Goal: Find specific page/section: Find specific page/section

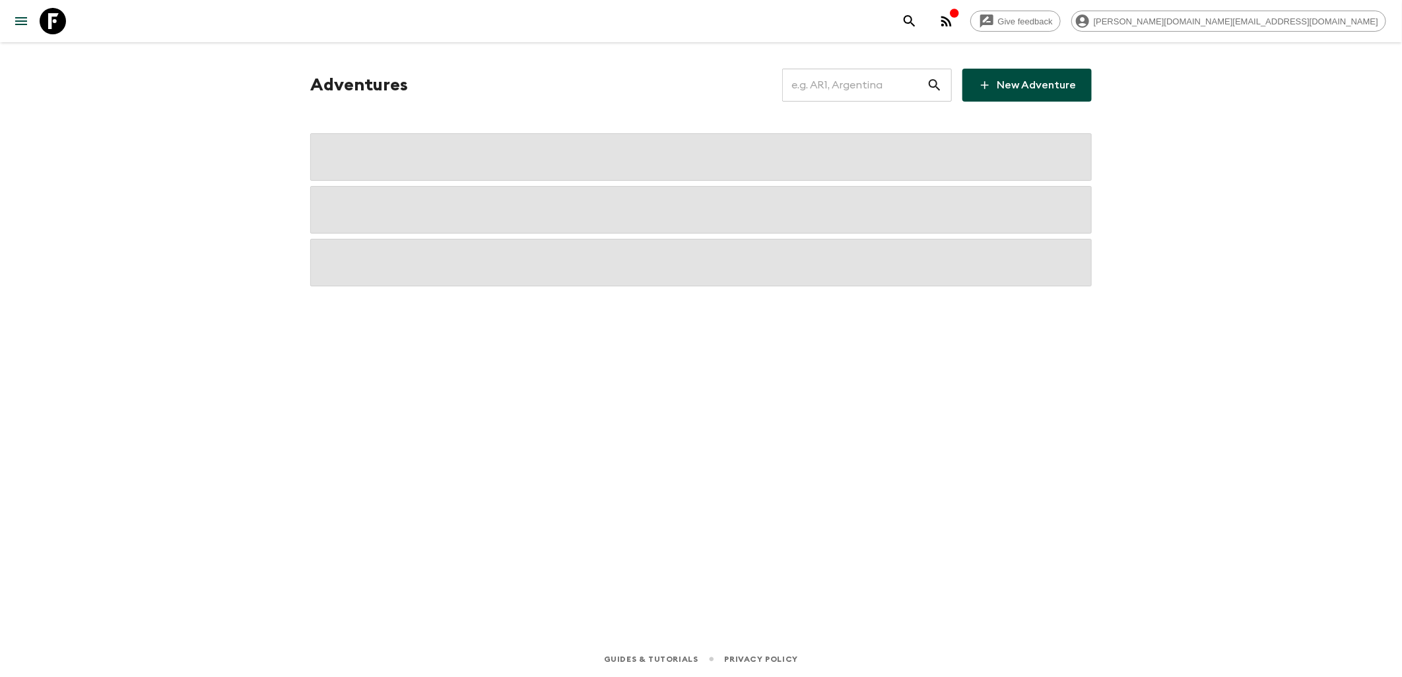
click at [865, 81] on input "text" at bounding box center [854, 85] width 145 height 37
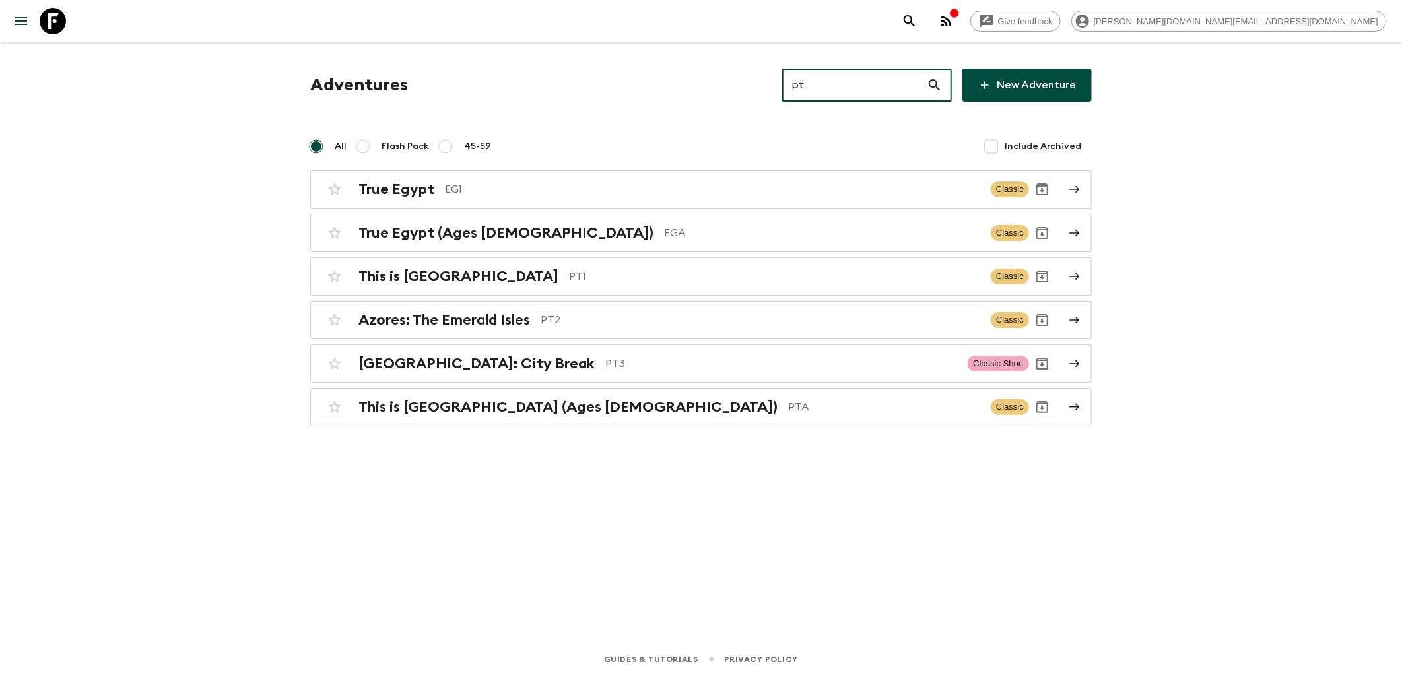
type input "pt1"
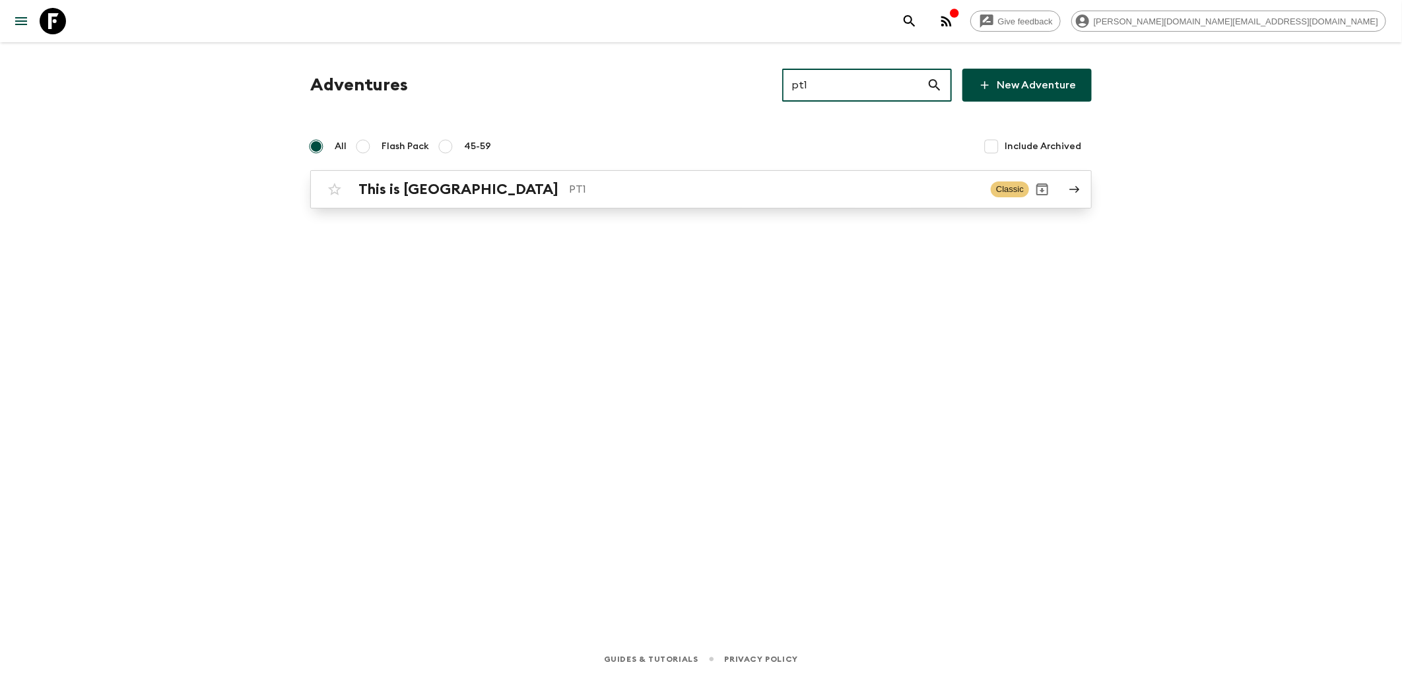
click at [438, 181] on h2 "This is [GEOGRAPHIC_DATA]" at bounding box center [459, 189] width 200 height 17
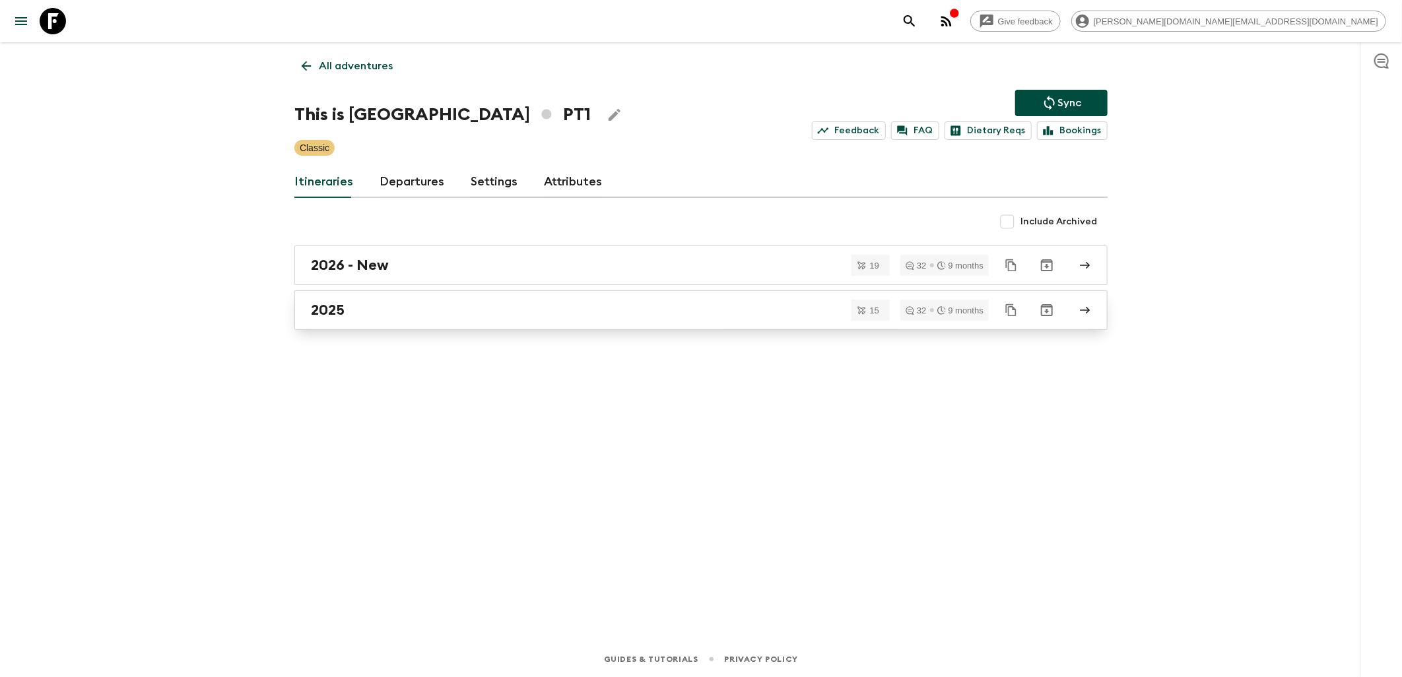
click at [379, 307] on div "2025" at bounding box center [688, 310] width 755 height 17
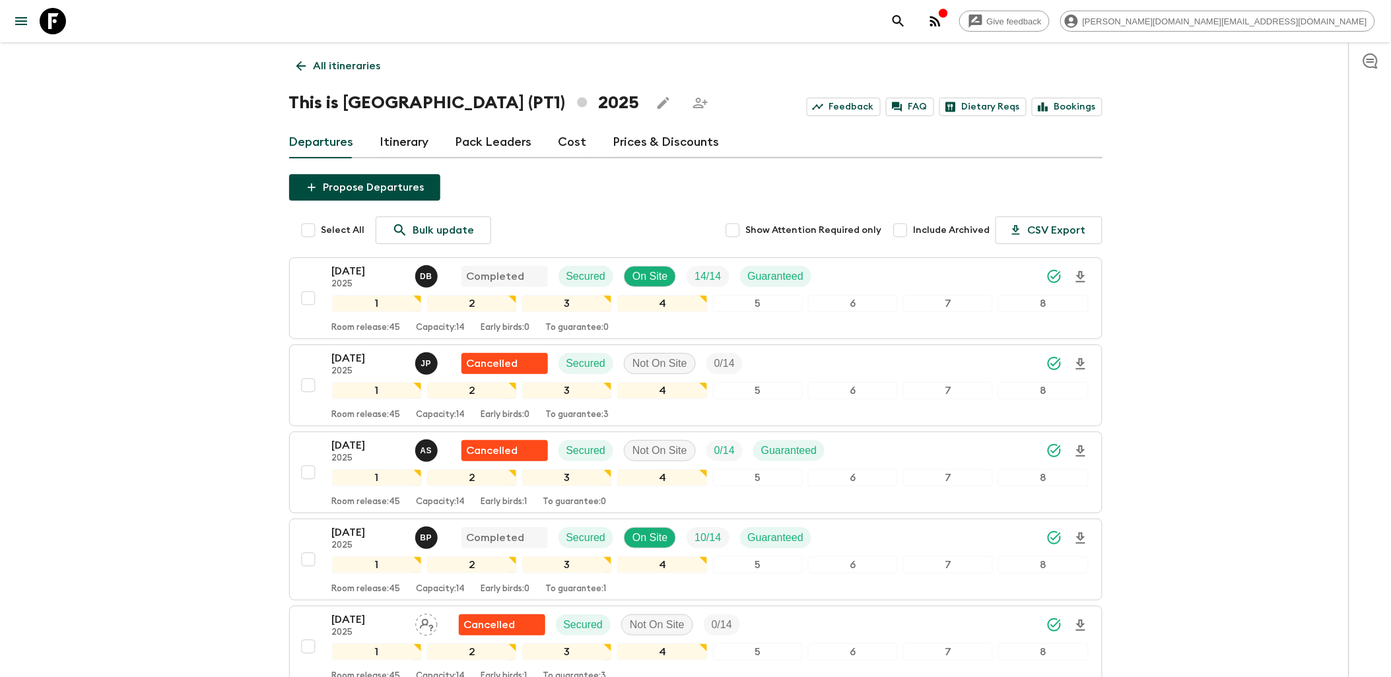
click at [417, 144] on link "Itinerary" at bounding box center [404, 143] width 49 height 32
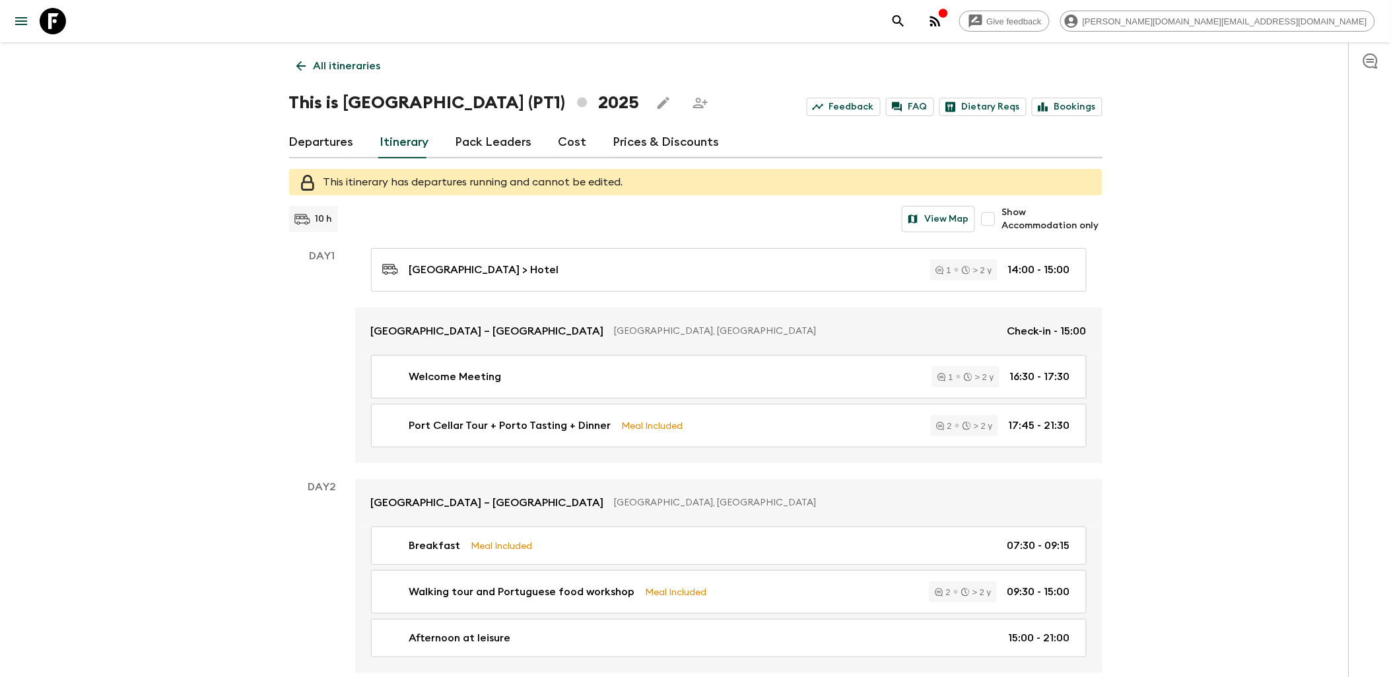
click at [337, 144] on link "Departures" at bounding box center [321, 143] width 65 height 32
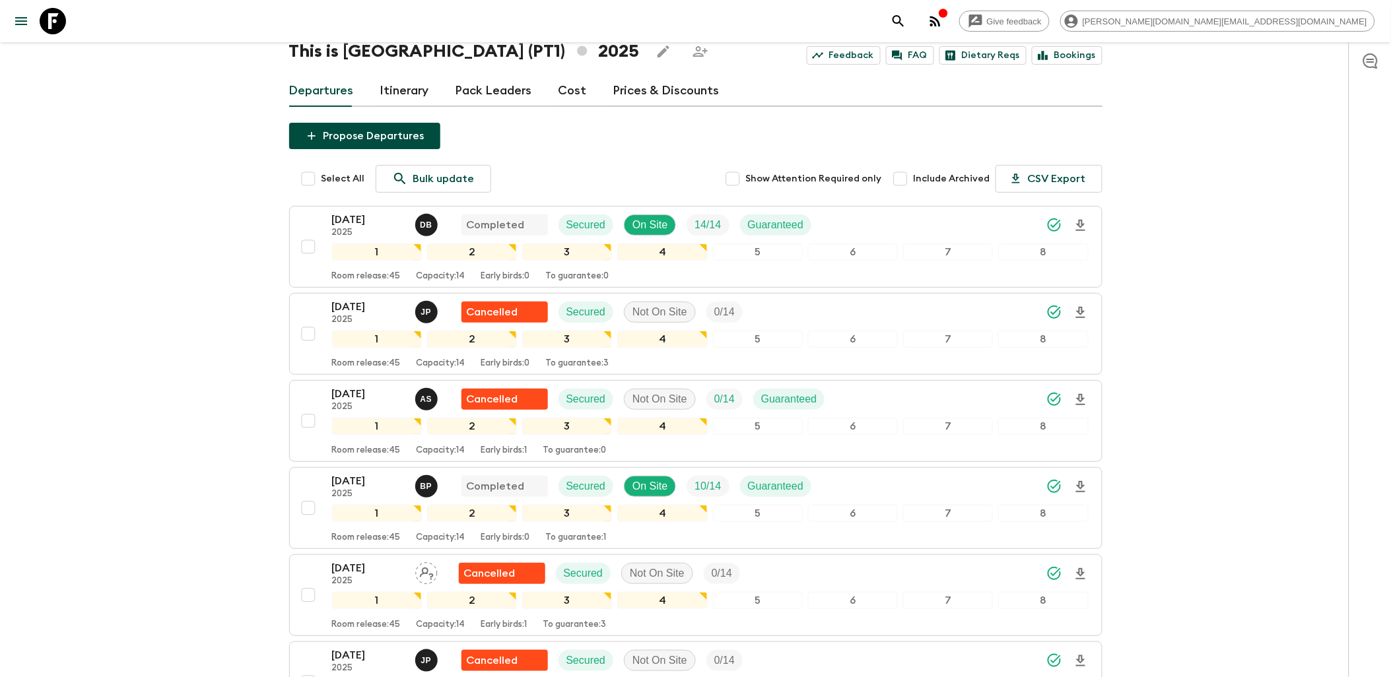
scroll to position [73, 0]
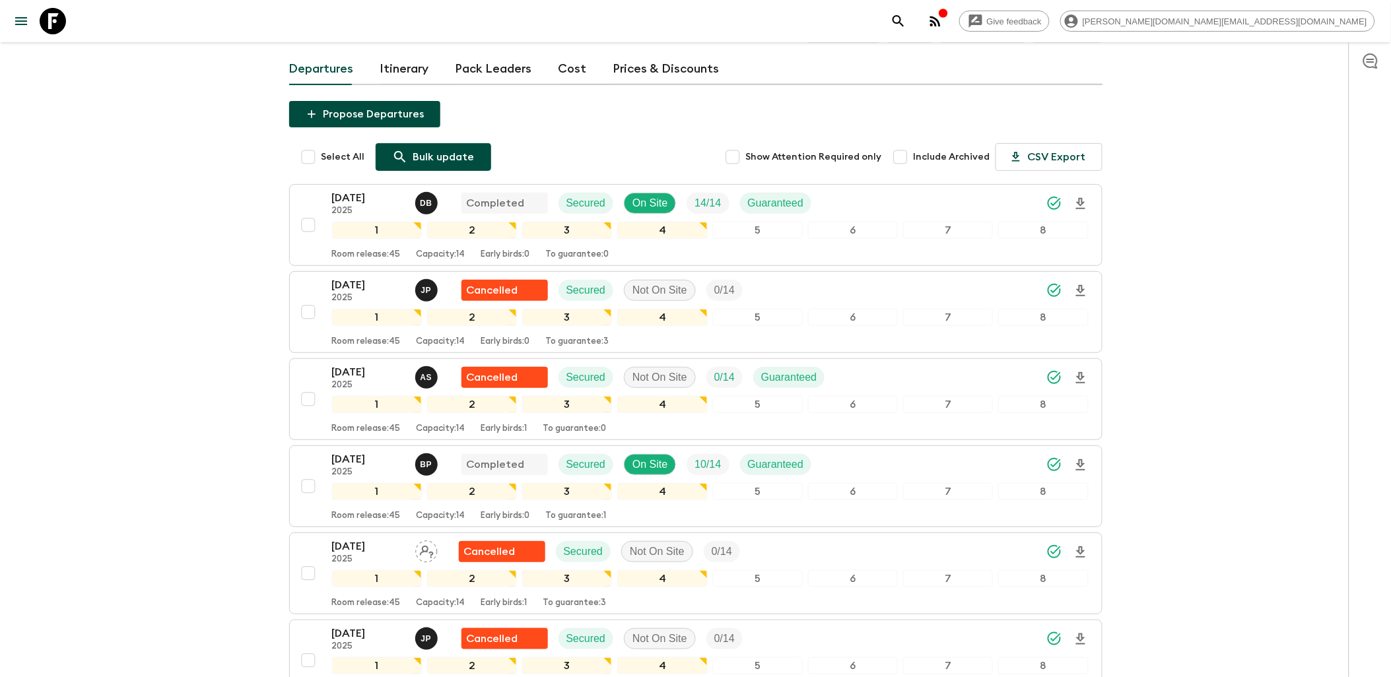
click at [427, 156] on p "Bulk update" at bounding box center [443, 157] width 61 height 16
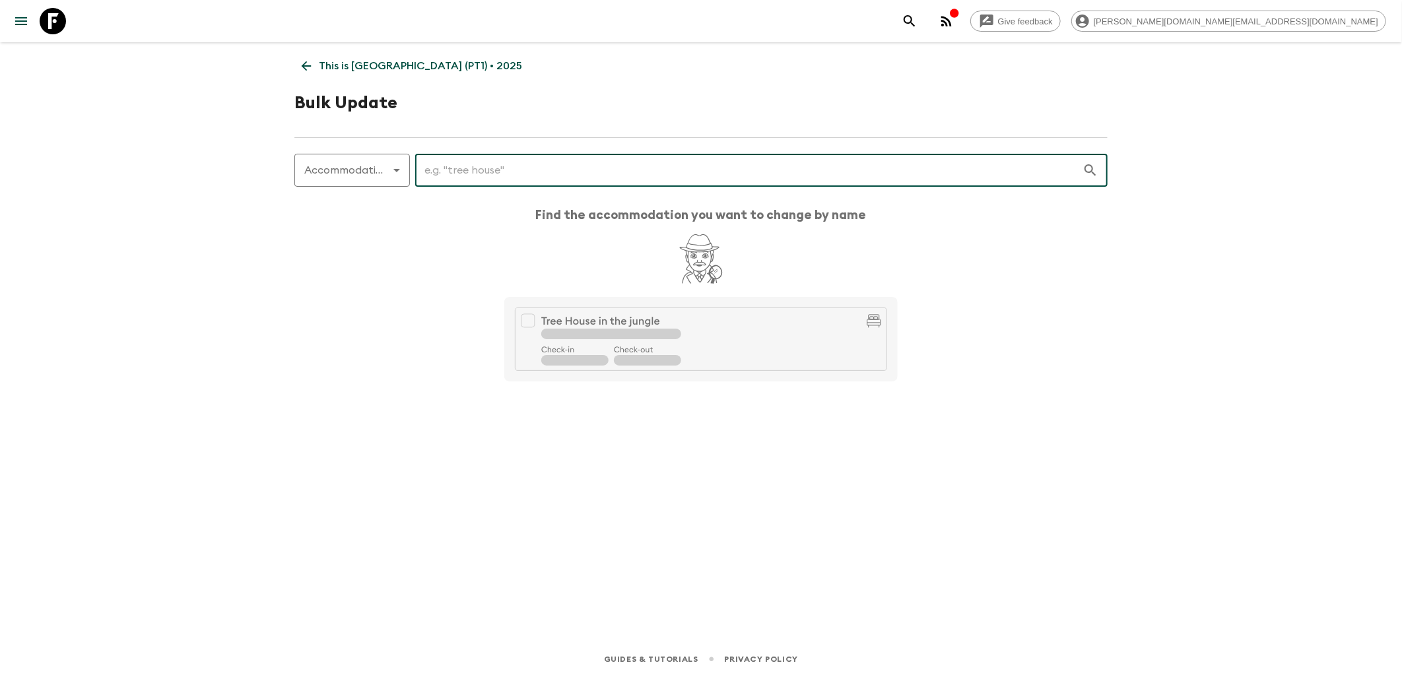
click at [458, 170] on input "text" at bounding box center [749, 170] width 668 height 37
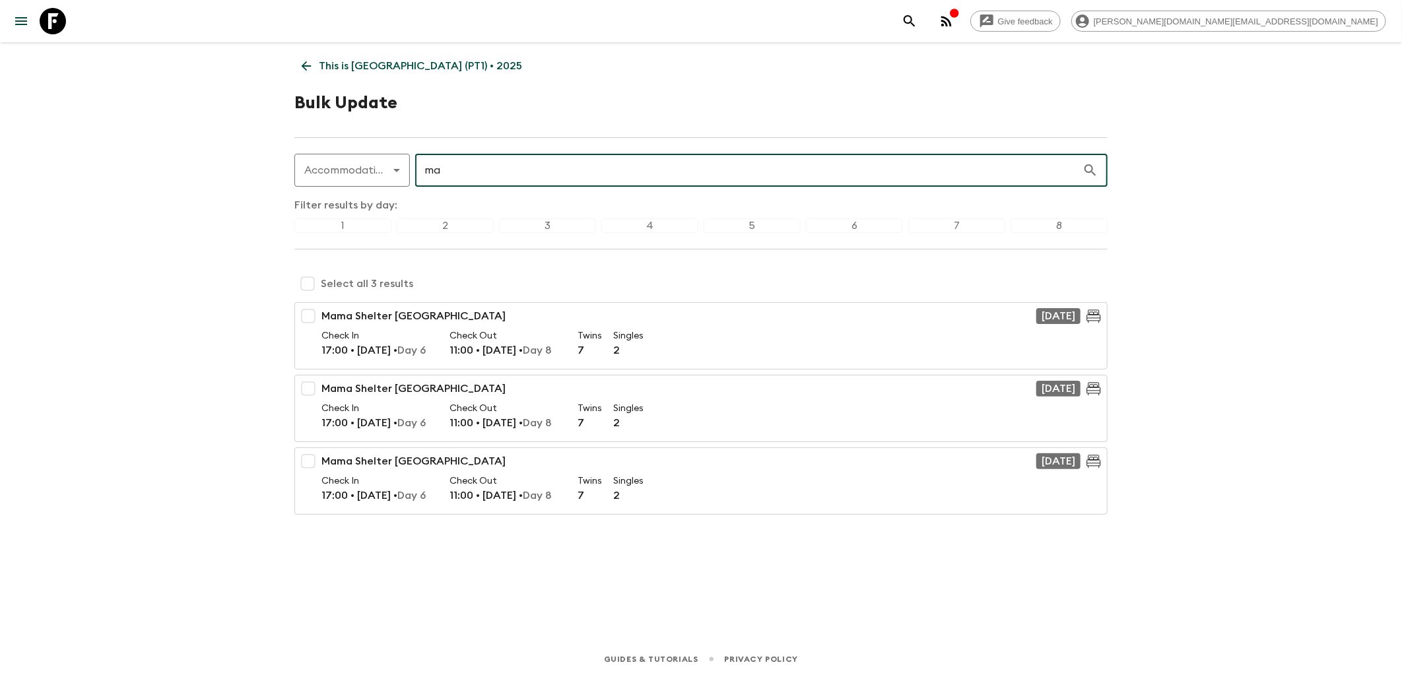
type input "ma"
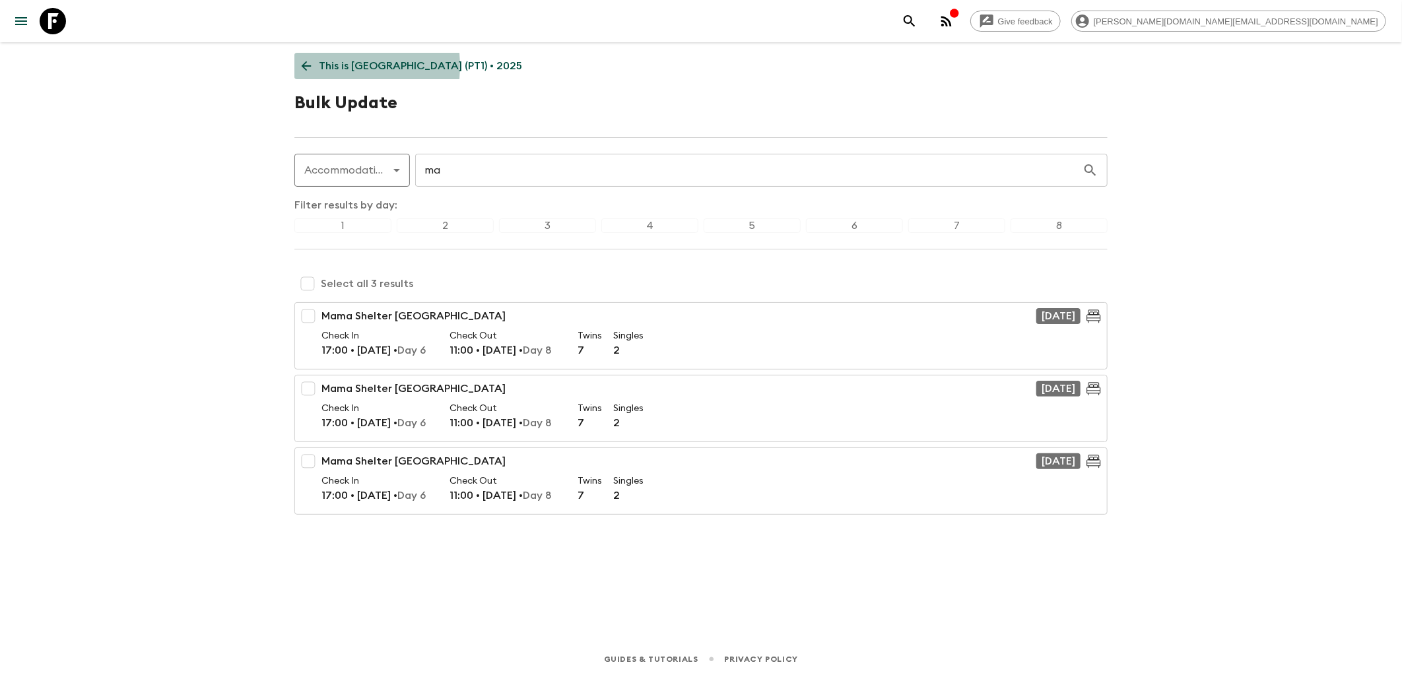
click at [306, 66] on icon at bounding box center [307, 66] width 10 height 10
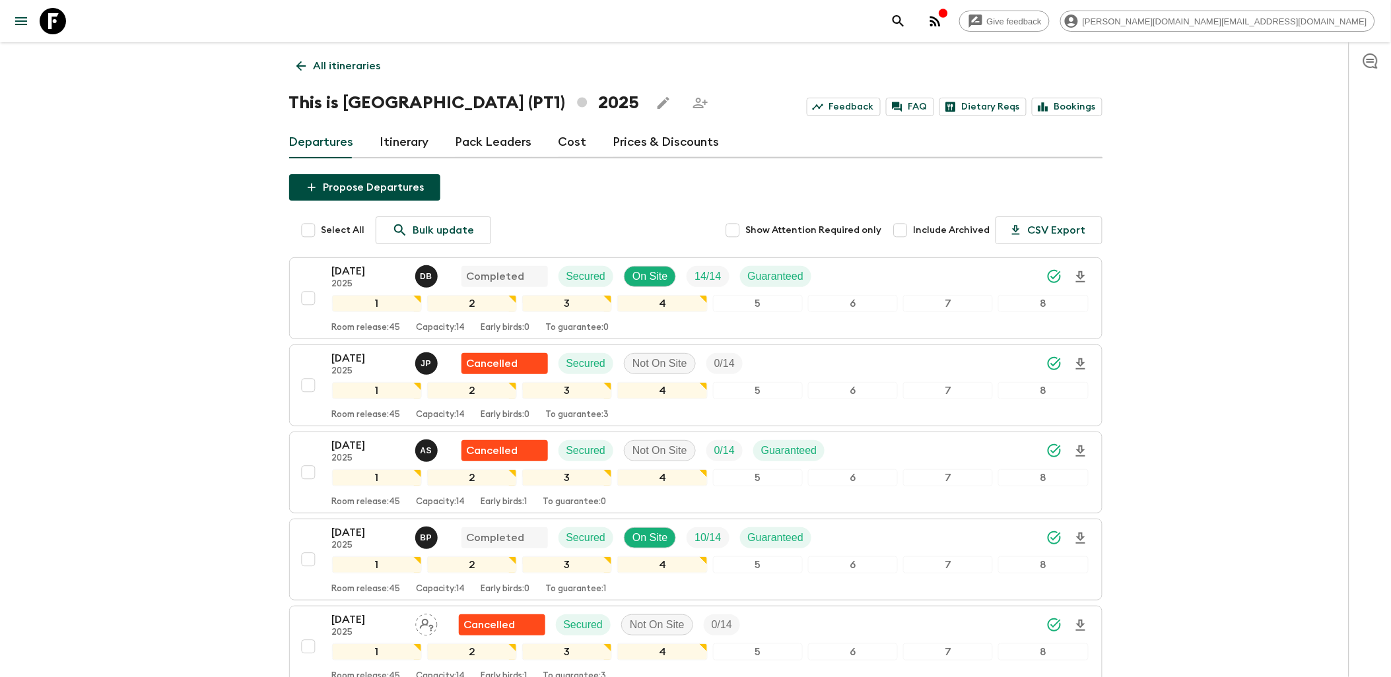
click at [406, 147] on link "Itinerary" at bounding box center [404, 143] width 49 height 32
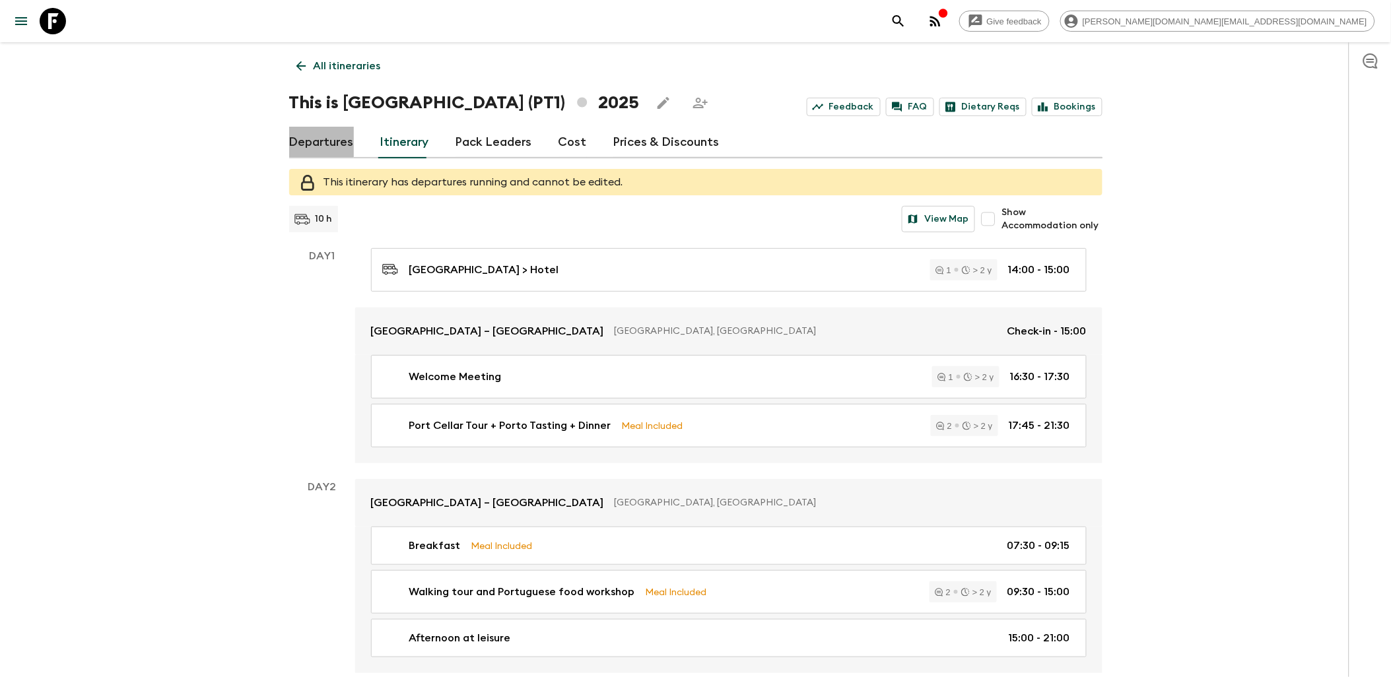
click at [337, 141] on link "Departures" at bounding box center [321, 143] width 65 height 32
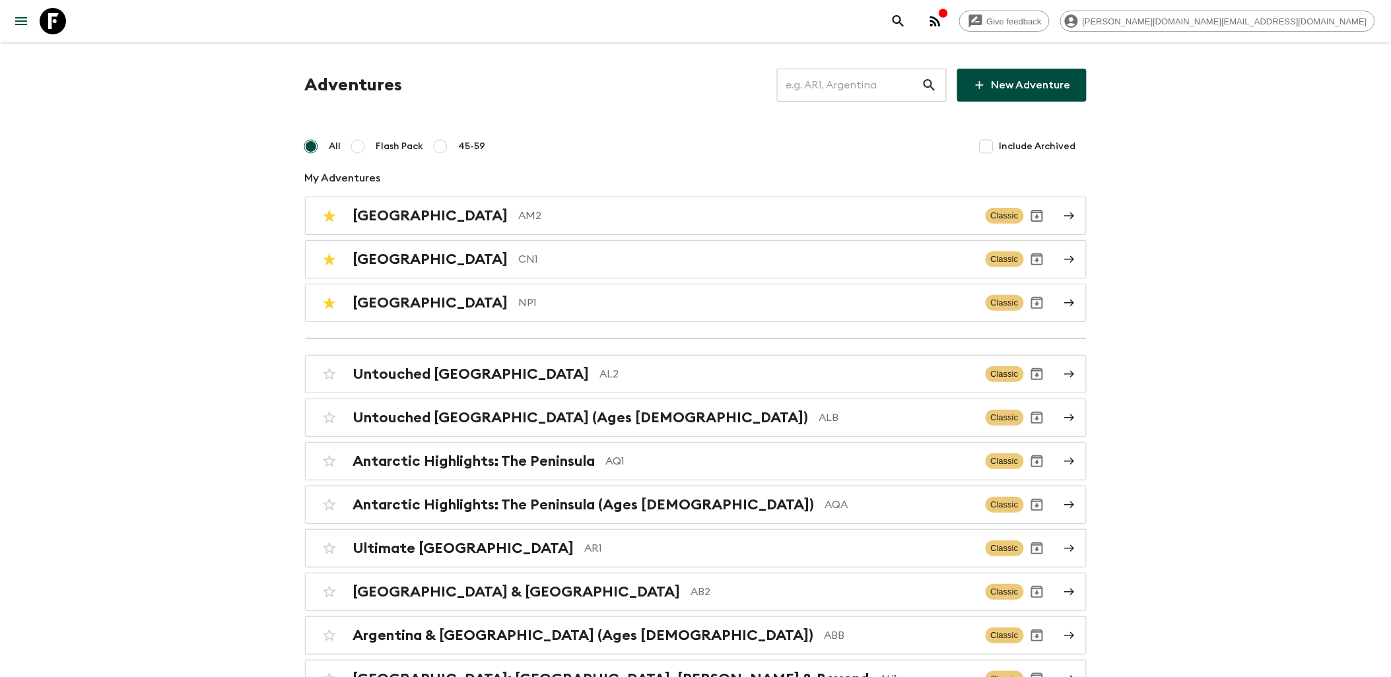
click at [807, 77] on input "text" at bounding box center [849, 85] width 145 height 37
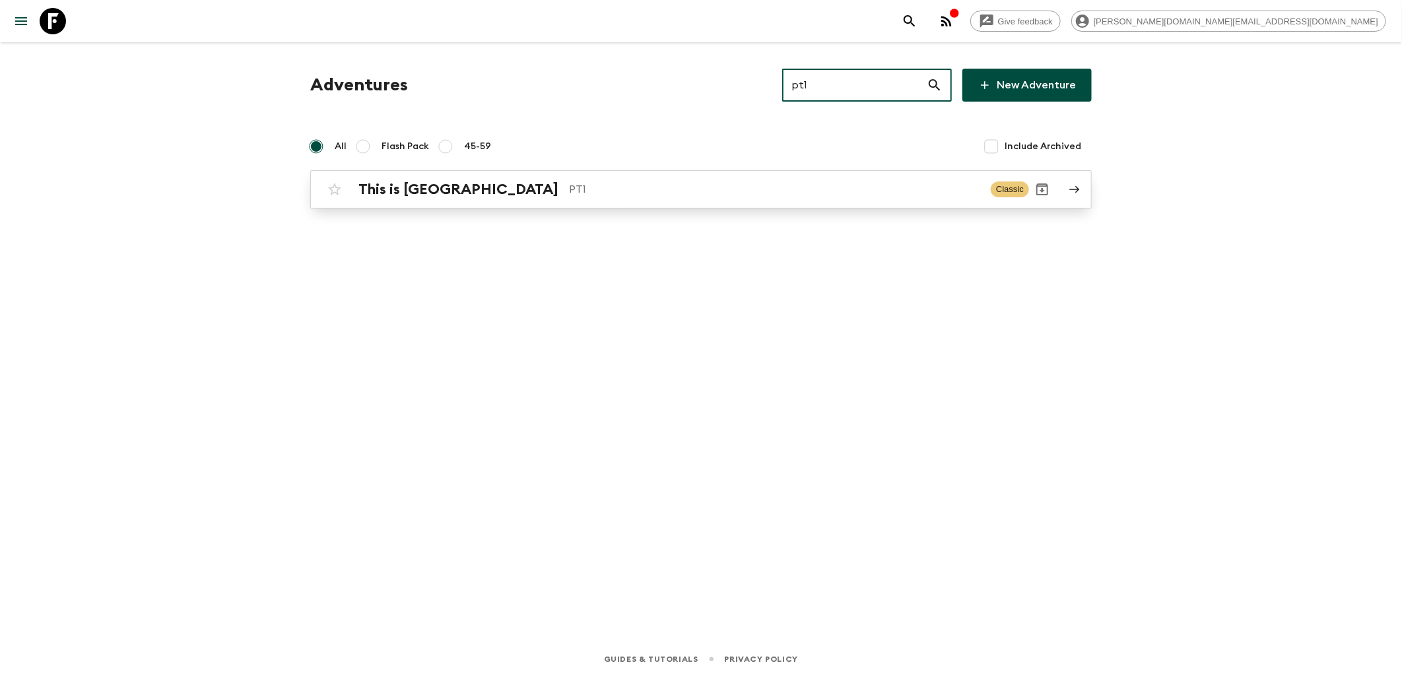
type input "pt1"
click at [539, 180] on div "This is Portugal PT1 Classic" at bounding box center [676, 189] width 708 height 26
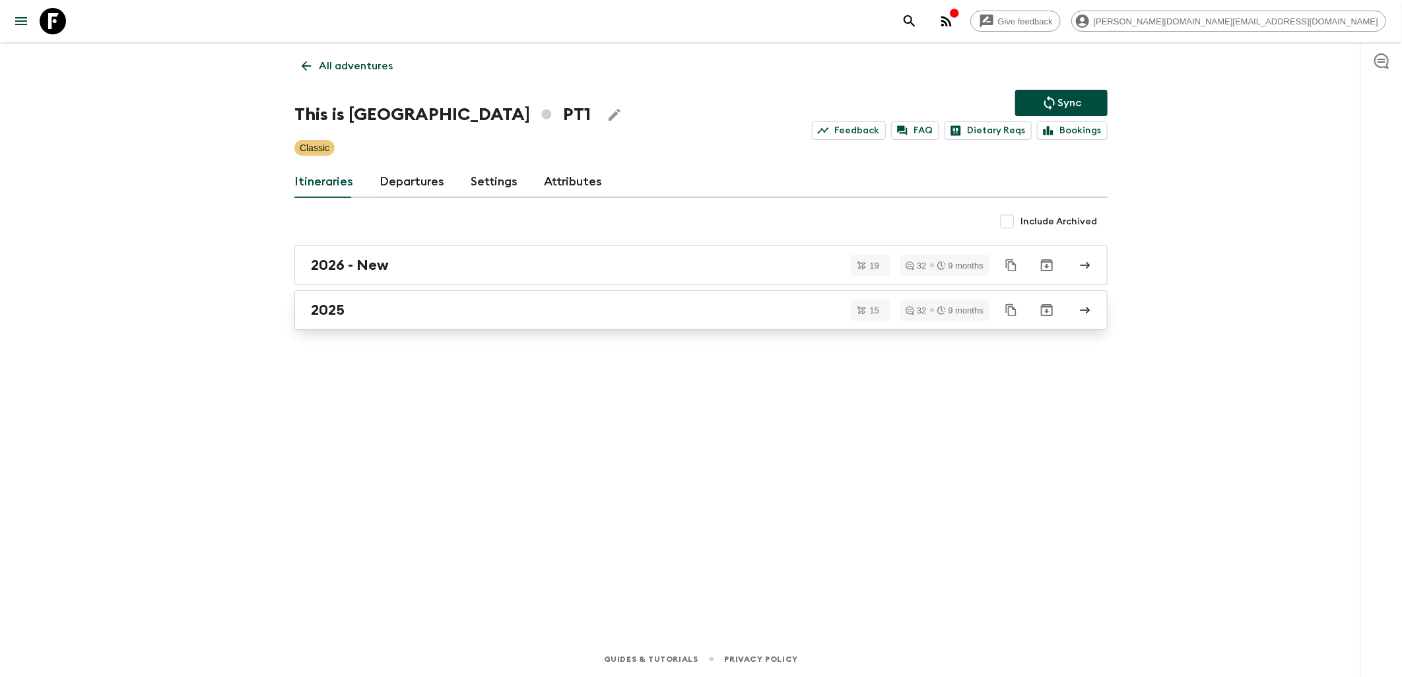
click at [412, 308] on div "2025" at bounding box center [688, 310] width 755 height 17
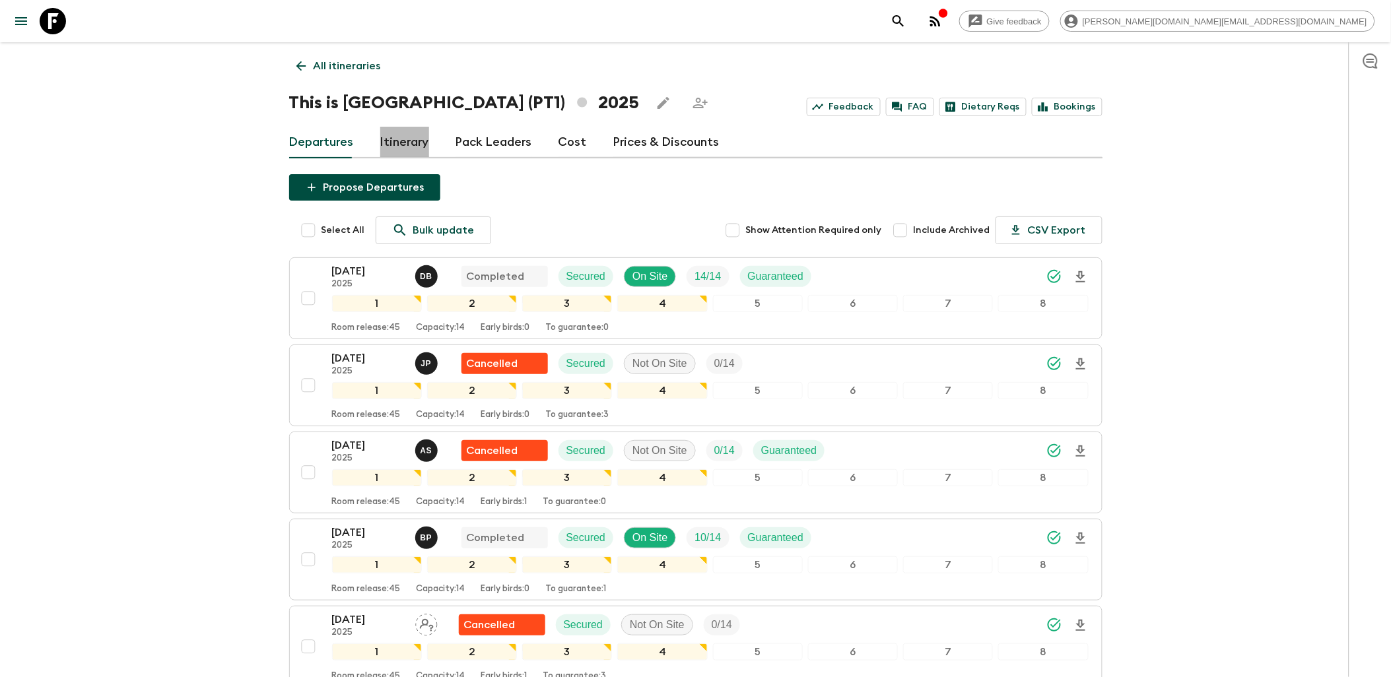
click at [417, 140] on link "Itinerary" at bounding box center [404, 143] width 49 height 32
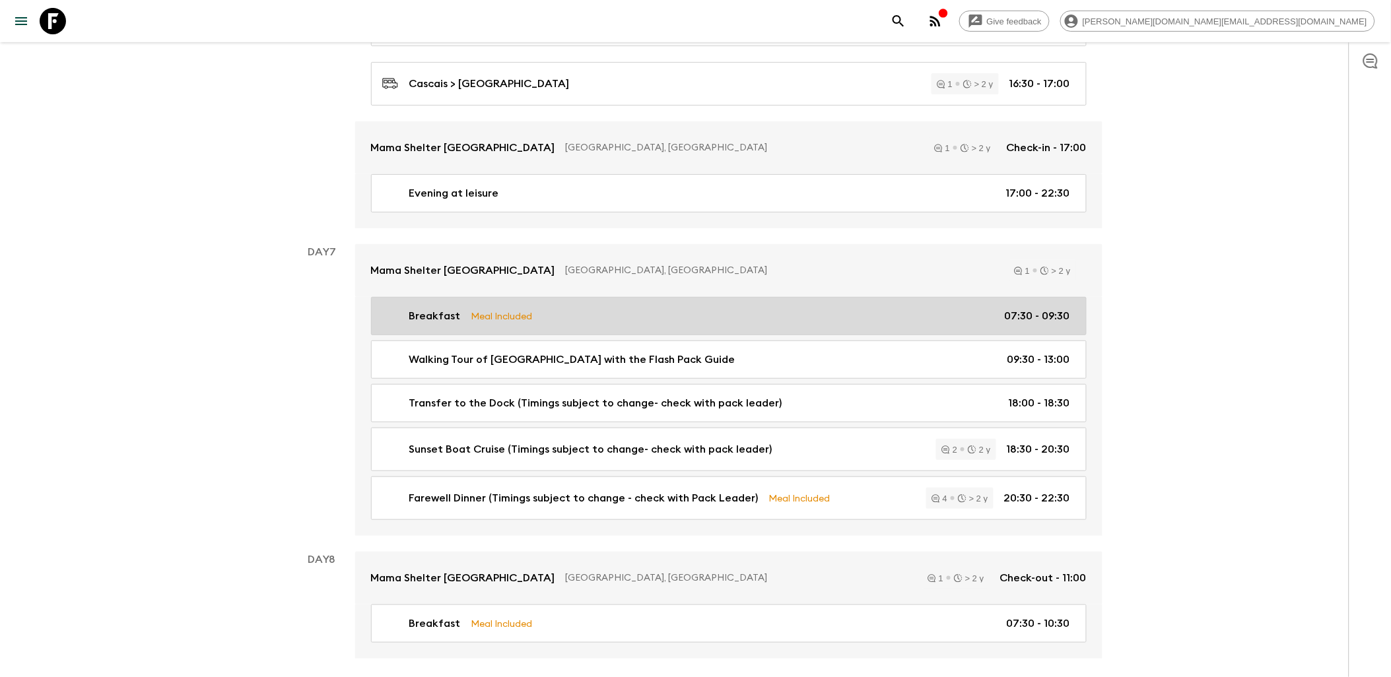
scroll to position [1818, 0]
